Goal: Task Accomplishment & Management: Manage account settings

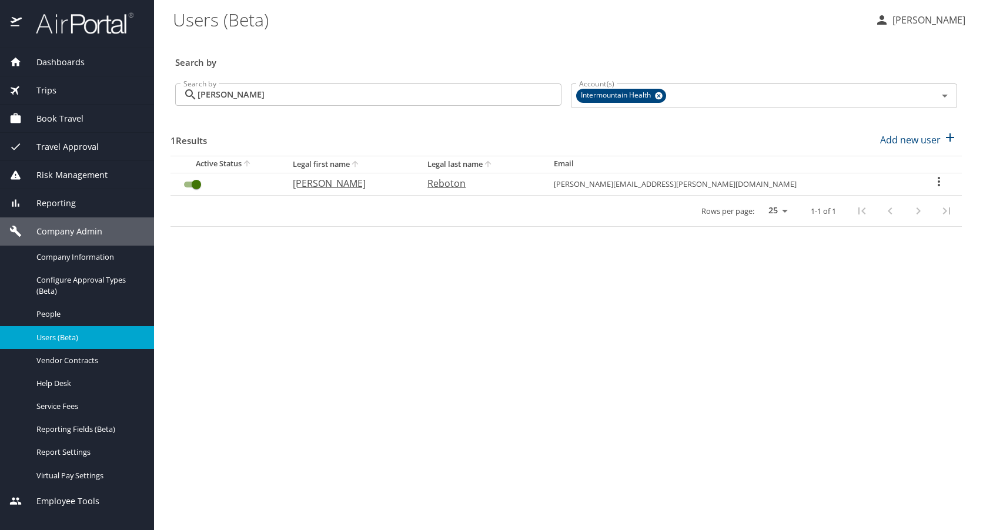
click at [53, 143] on span "Travel Approval" at bounding box center [60, 146] width 77 height 13
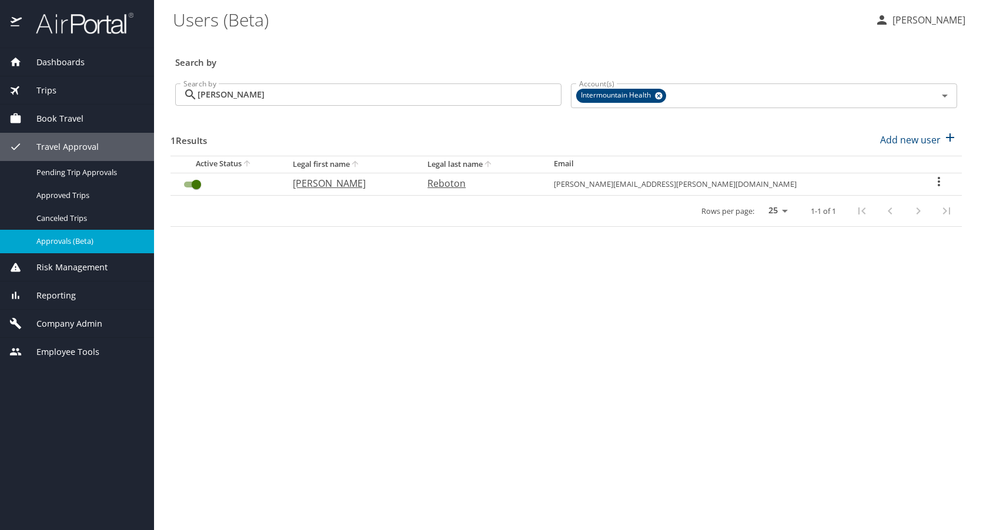
click at [58, 239] on span "Approvals (Beta)" at bounding box center [87, 241] width 103 height 11
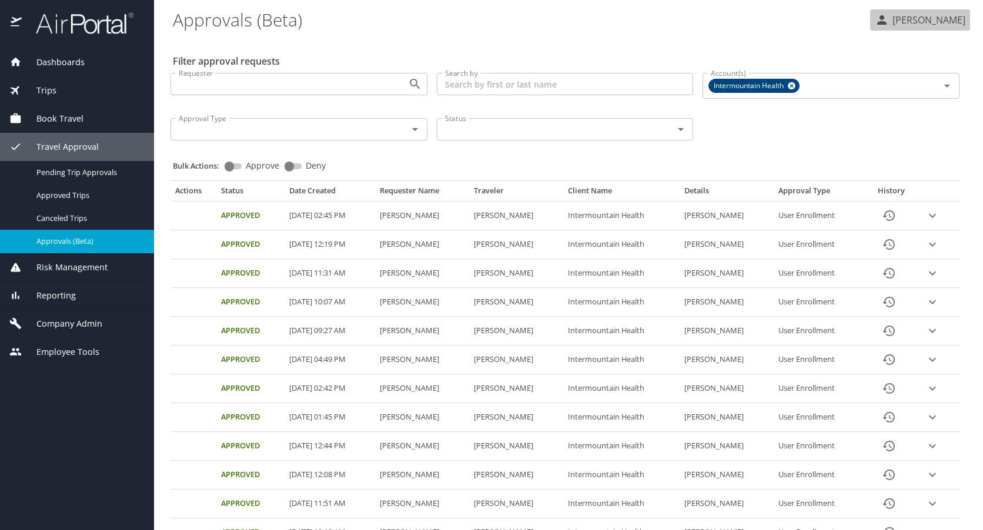
click at [924, 18] on p "[PERSON_NAME]" at bounding box center [927, 20] width 76 height 14
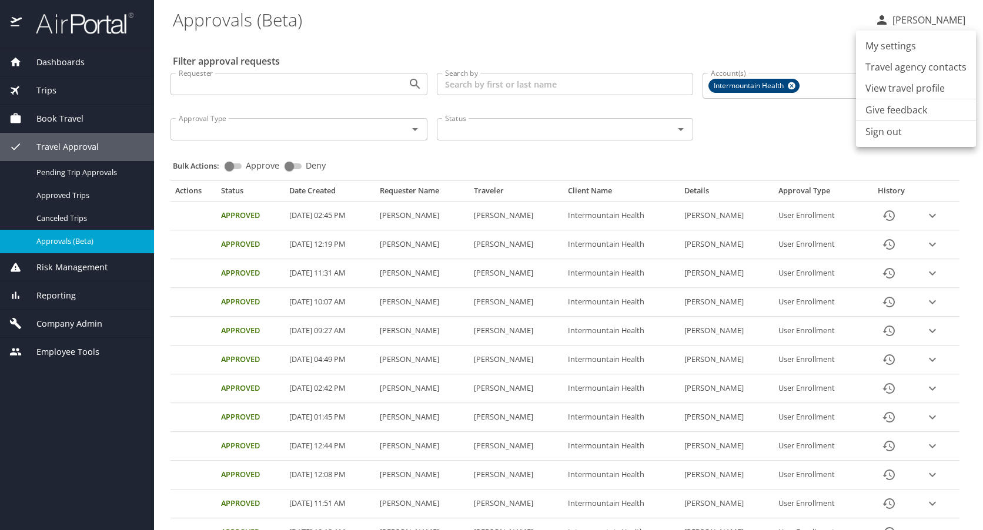
click at [888, 132] on li "Sign out" at bounding box center [916, 131] width 120 height 21
